Goal: Information Seeking & Learning: Learn about a topic

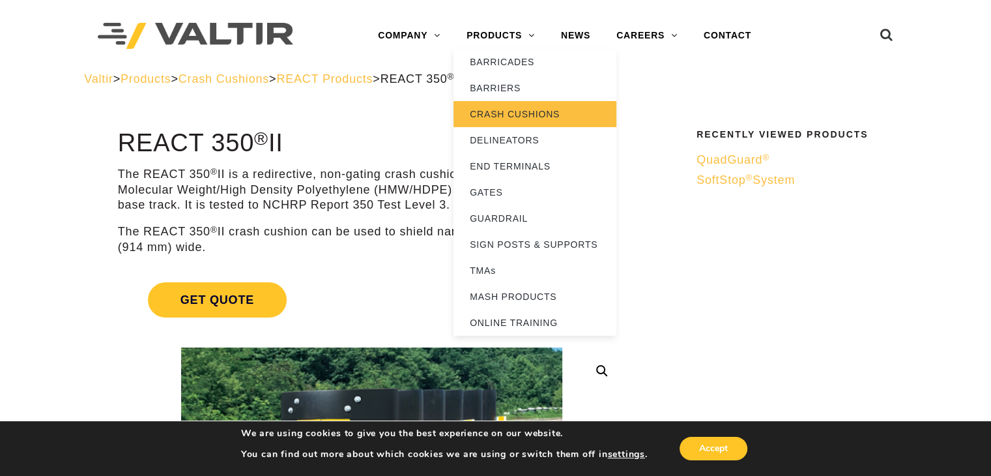
click at [500, 113] on link "CRASH CUSHIONS" at bounding box center [535, 114] width 163 height 26
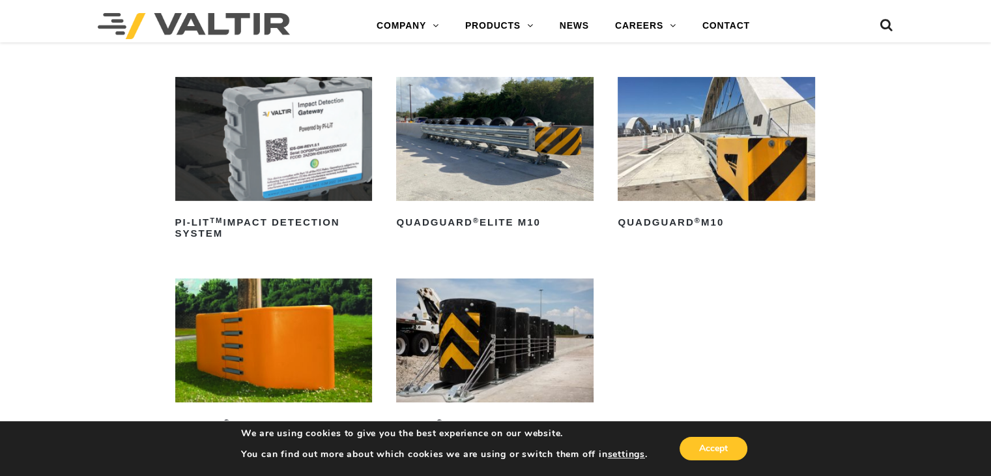
scroll to position [261, 0]
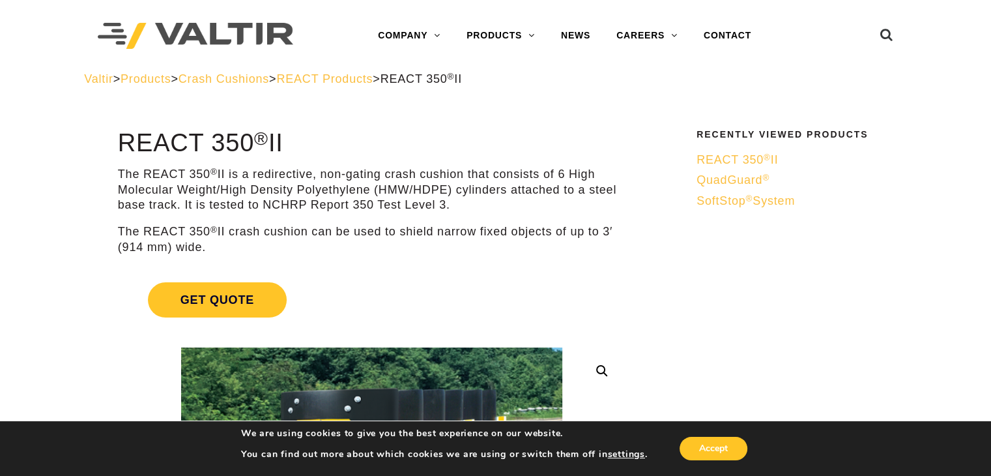
click at [745, 200] on span "SoftStop ® System" at bounding box center [746, 200] width 98 height 13
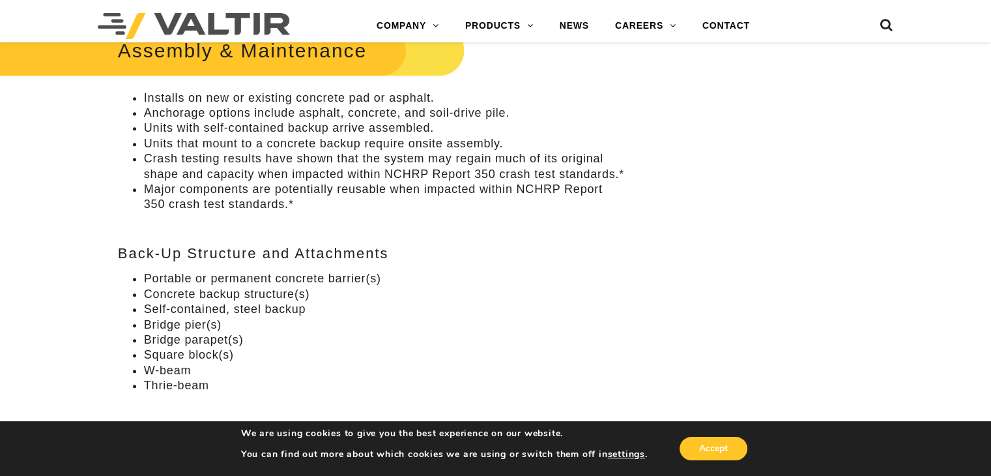
scroll to position [912, 0]
